Goal: Information Seeking & Learning: Learn about a topic

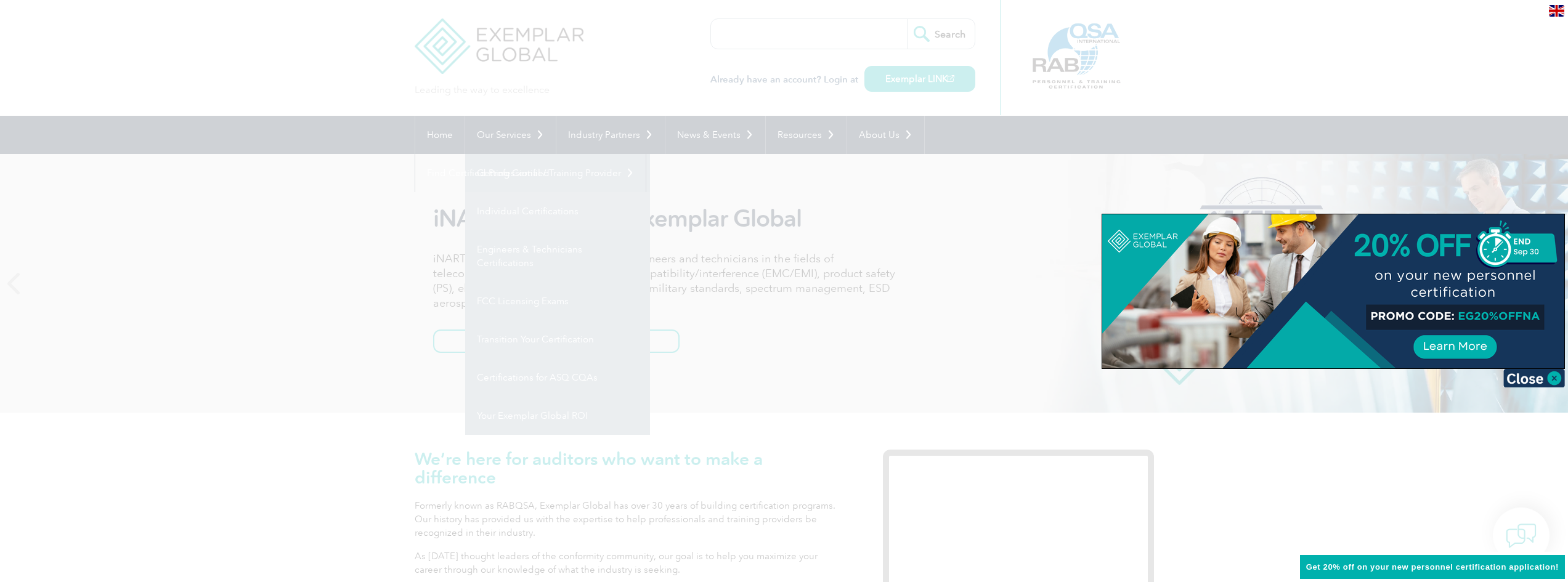
click at [521, 209] on div at bounding box center [784, 291] width 1568 height 582
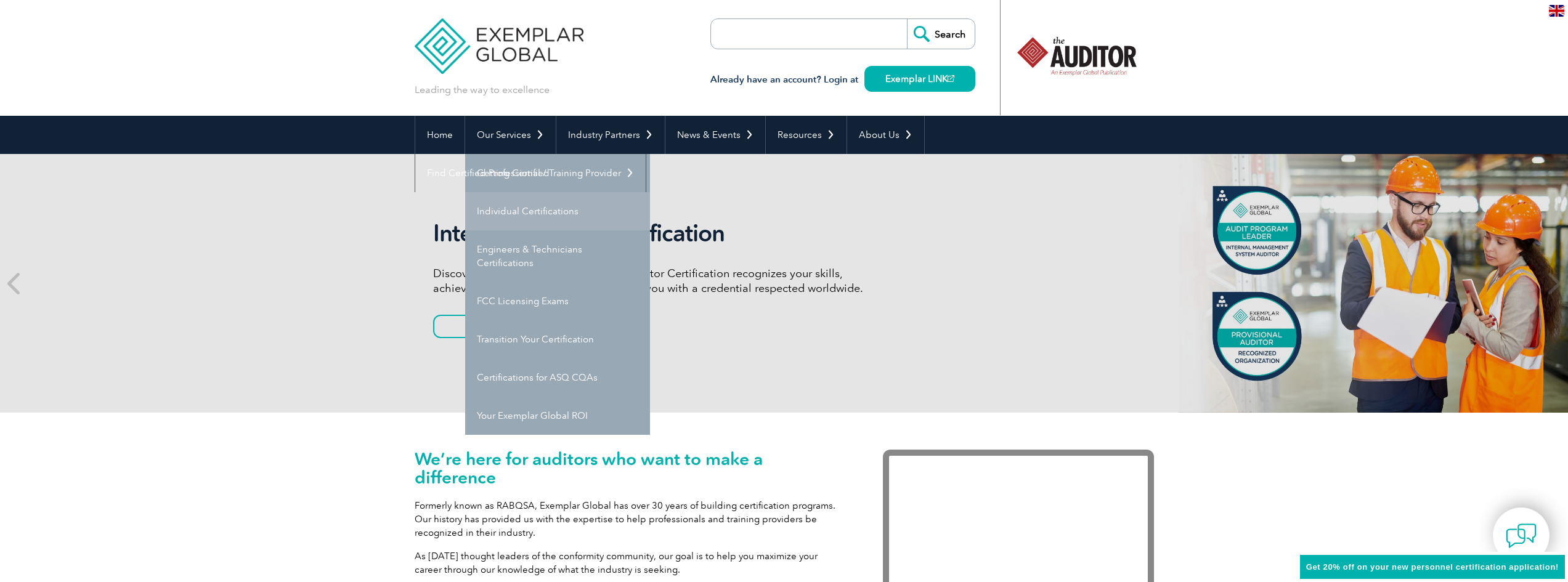
click at [521, 209] on link "Individual Certifications" at bounding box center [557, 210] width 184 height 38
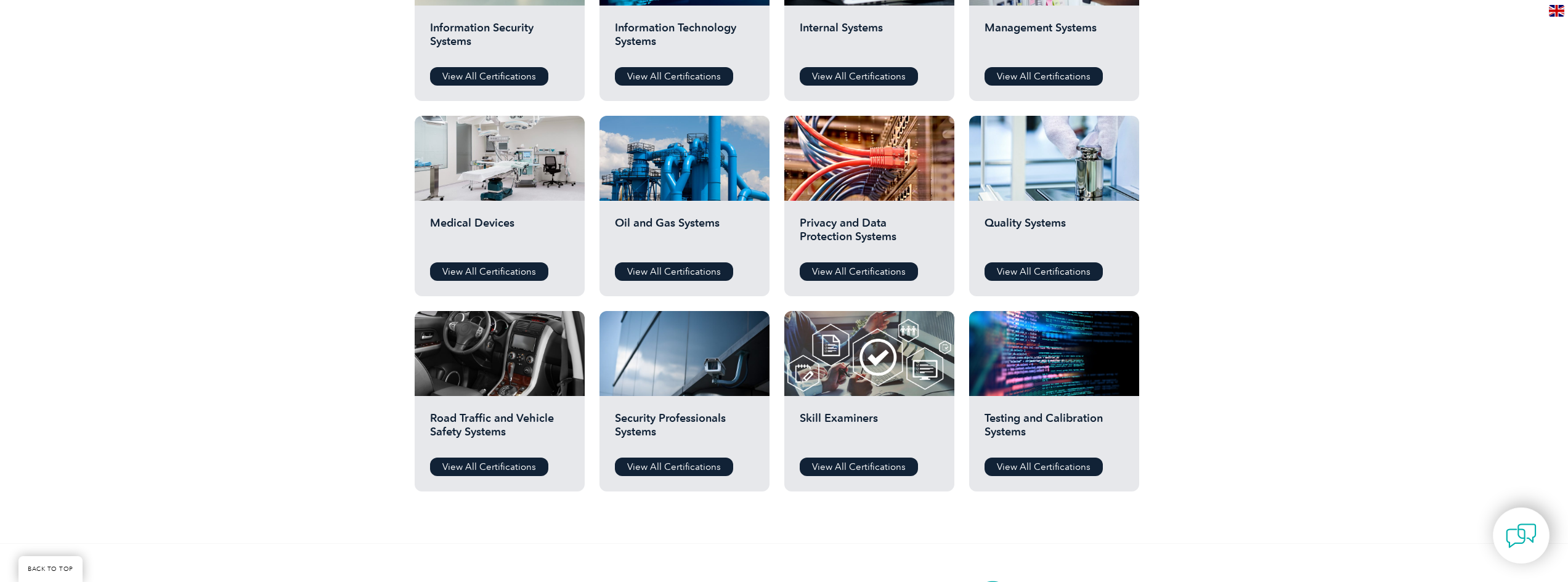
scroll to position [802, 0]
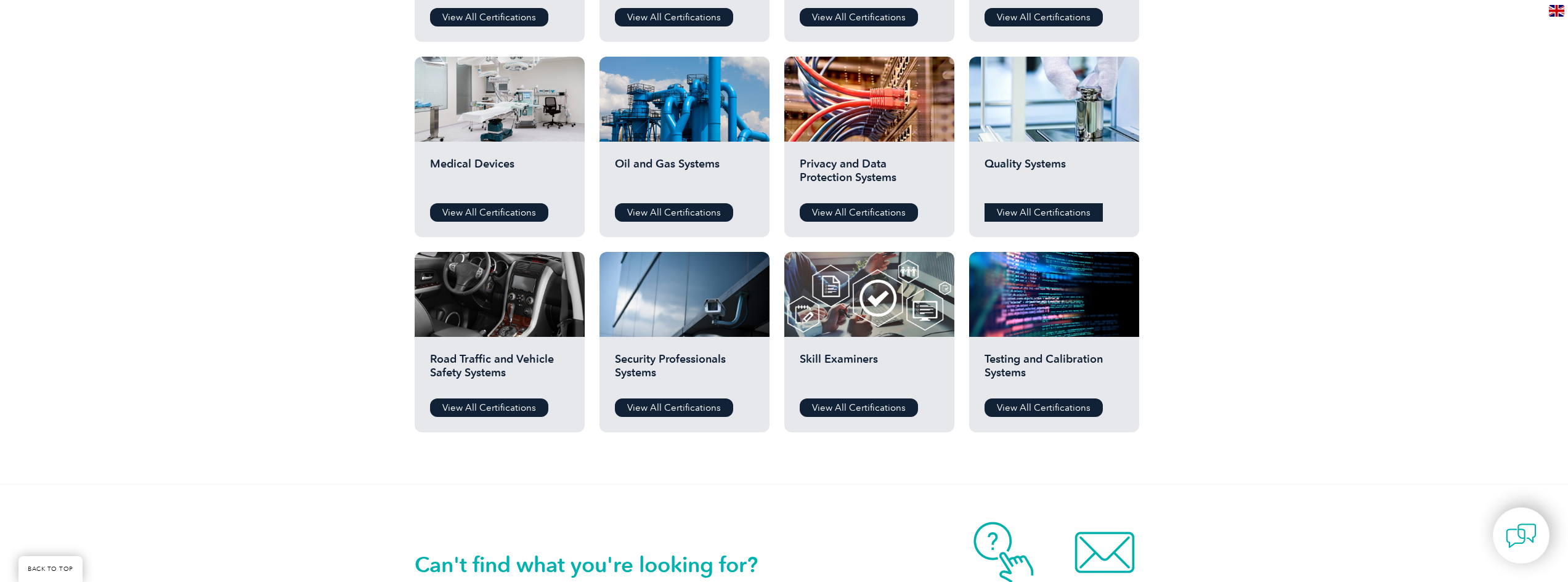
click at [1051, 207] on link "View All Certifications" at bounding box center [1044, 212] width 118 height 18
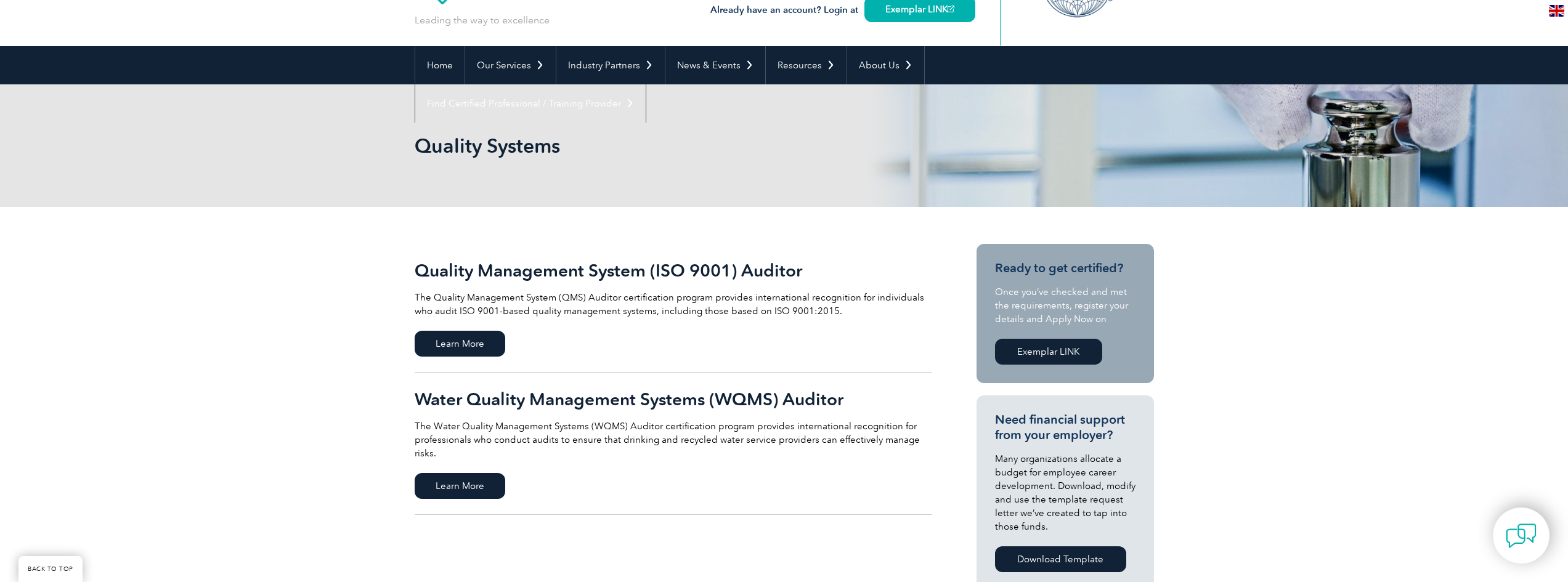
scroll to position [124, 0]
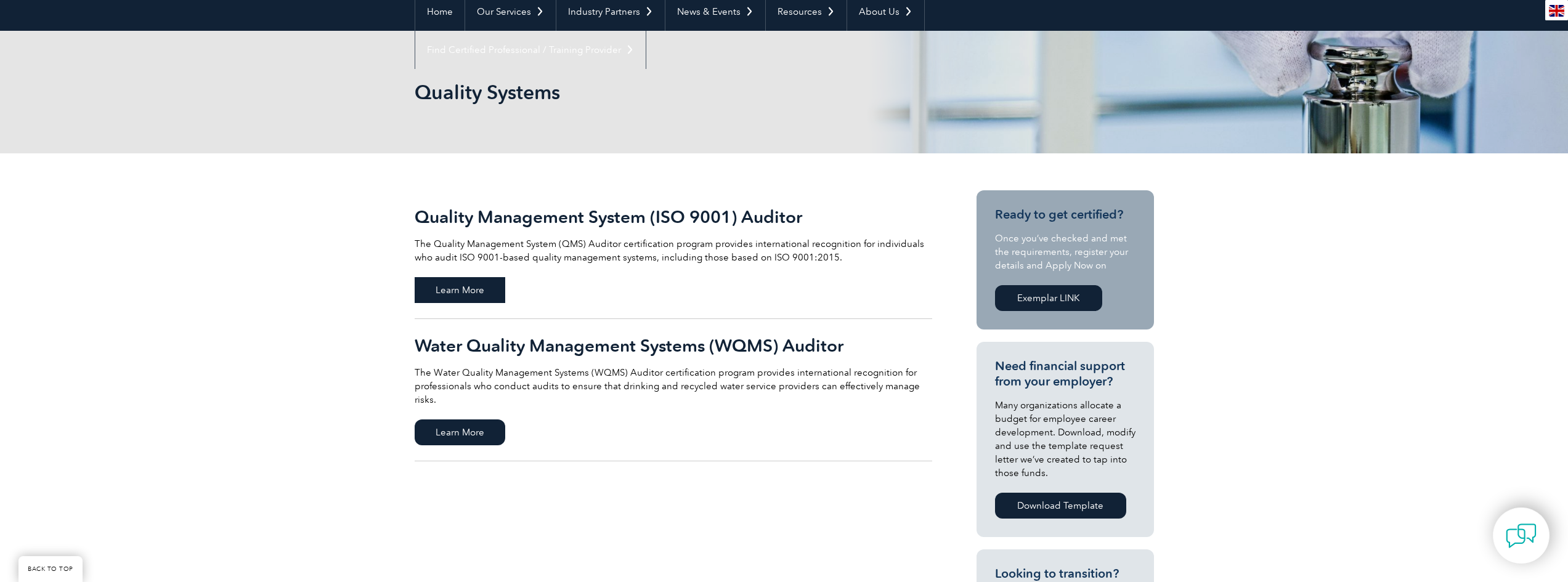
click at [469, 289] on span "Learn More" at bounding box center [460, 291] width 90 height 26
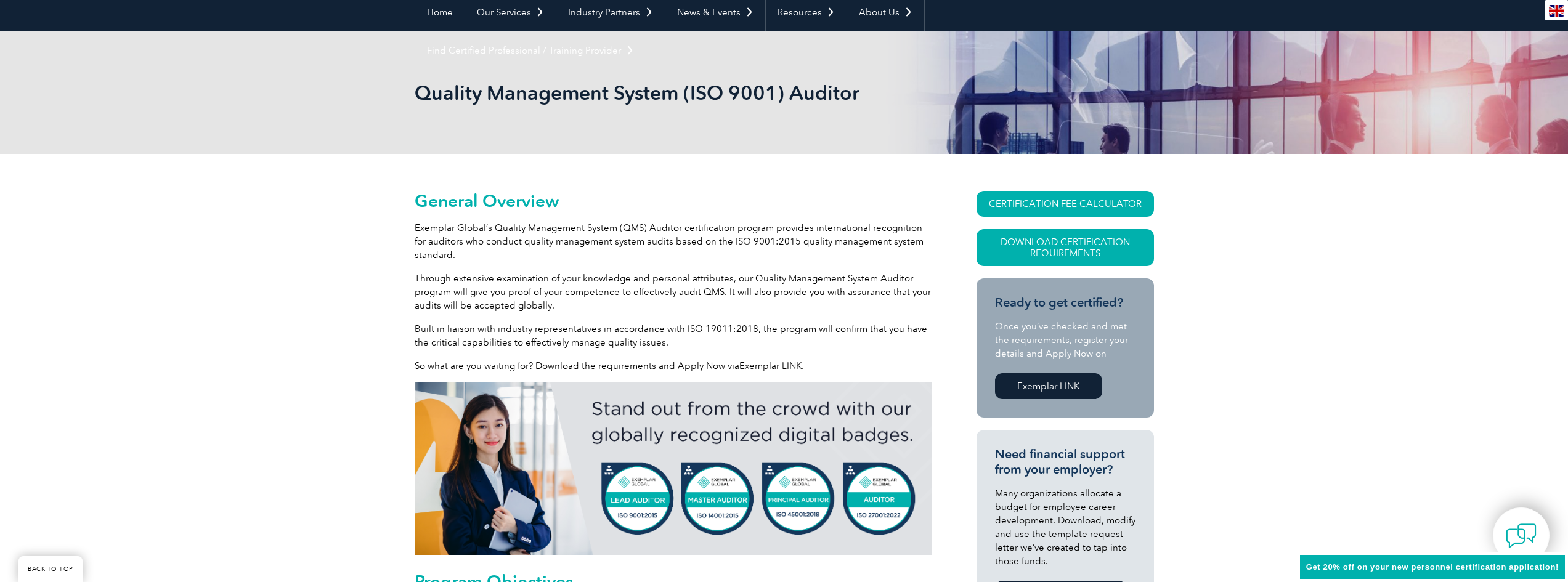
scroll to position [124, 0]
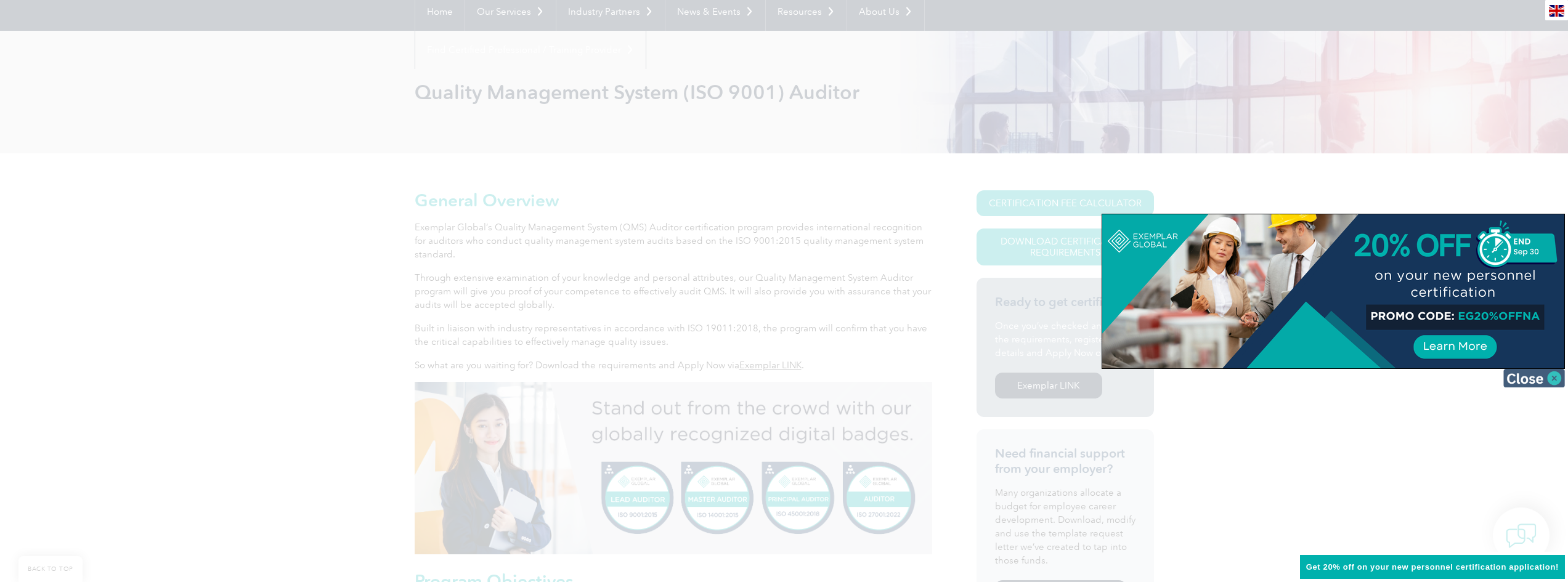
click at [1553, 379] on img at bounding box center [1534, 378] width 62 height 18
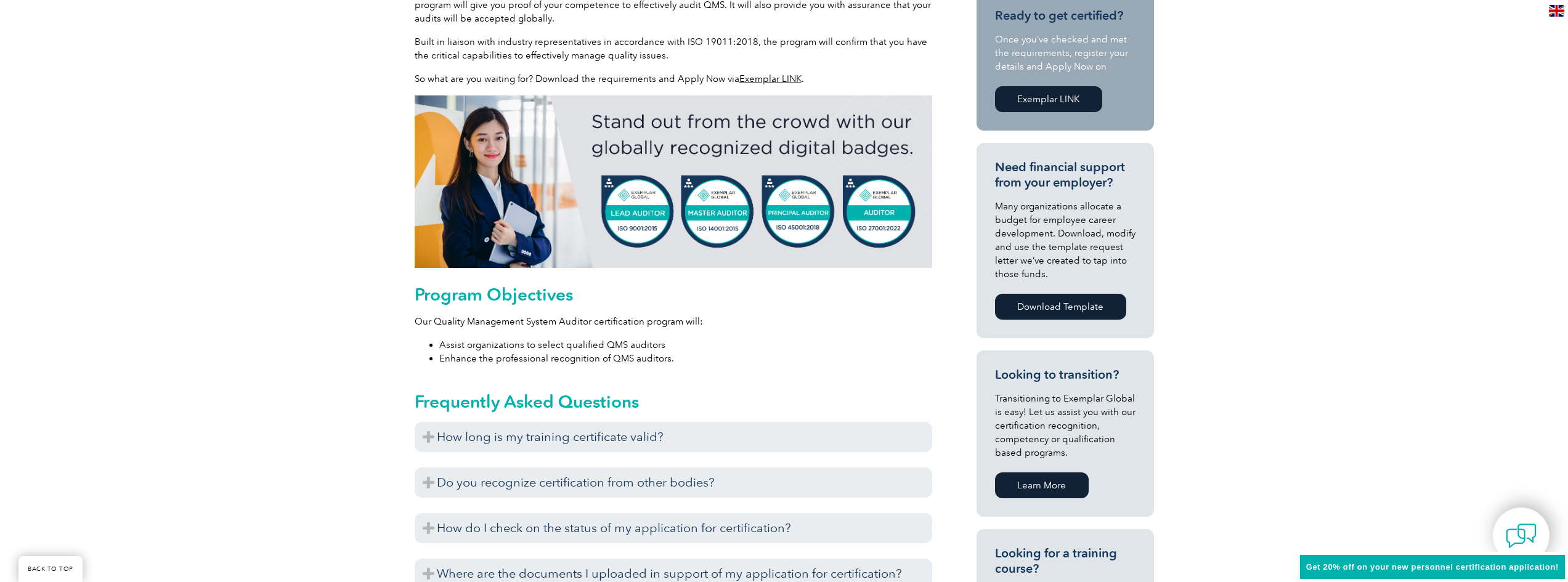
scroll to position [432, 0]
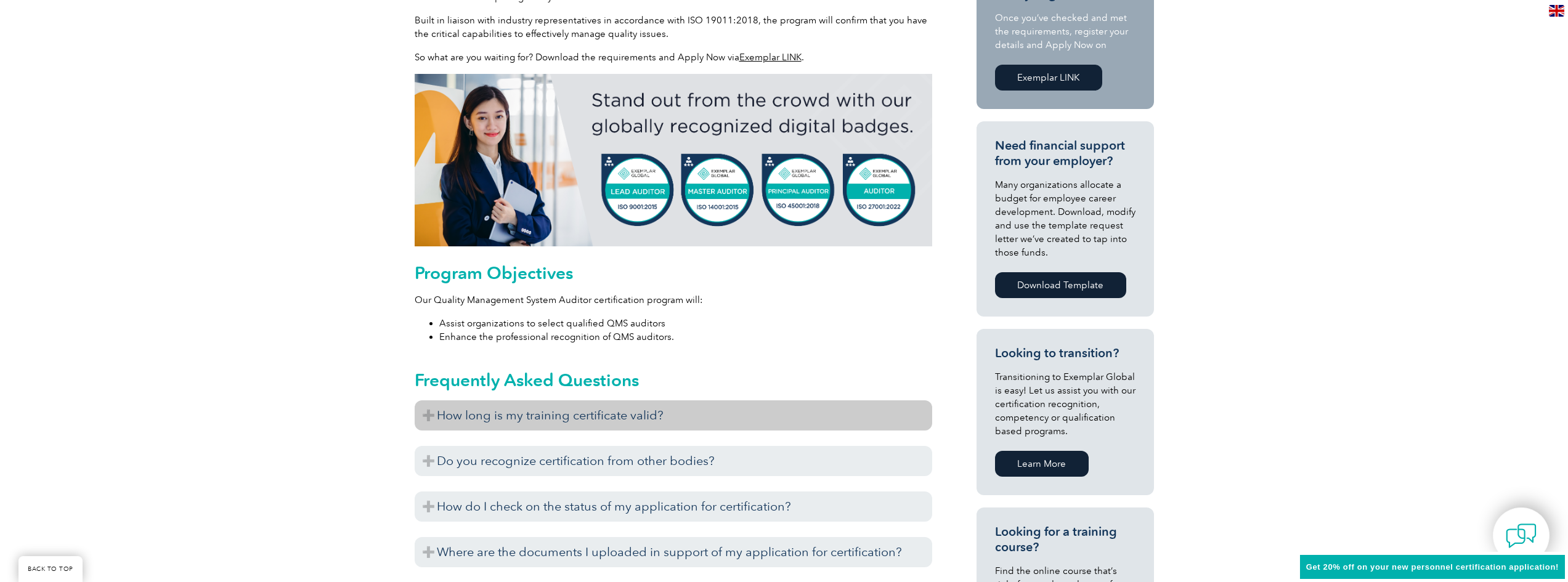
click at [584, 413] on h3 "How long is my training certificate valid?" at bounding box center [673, 415] width 517 height 30
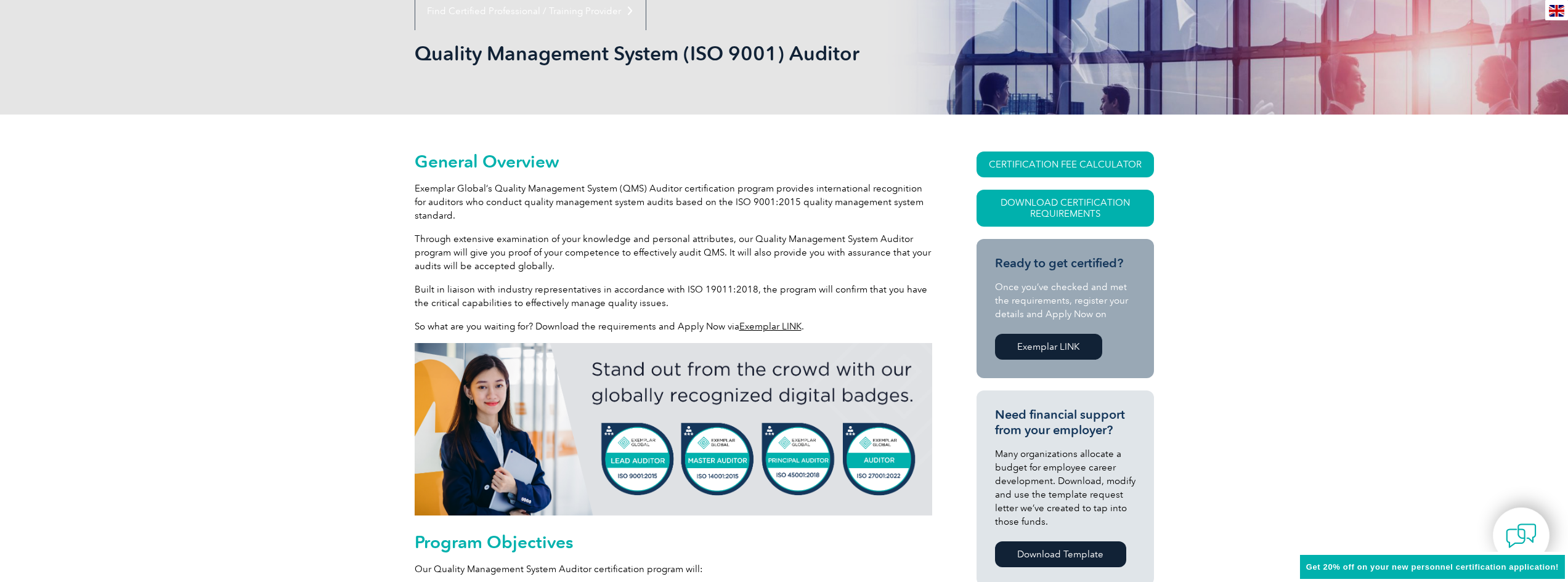
scroll to position [0, 0]
